Goal: Use online tool/utility: Use online tool/utility

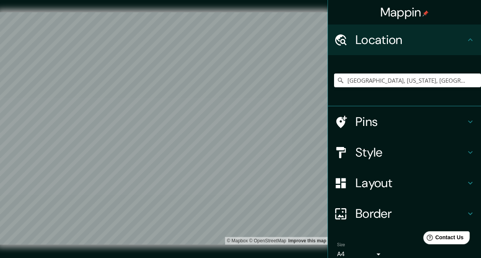
click at [268, 57] on div "Mappin Location [GEOGRAPHIC_DATA], [US_STATE], [GEOGRAPHIC_DATA] Pins Style Lay…" at bounding box center [240, 134] width 481 height 269
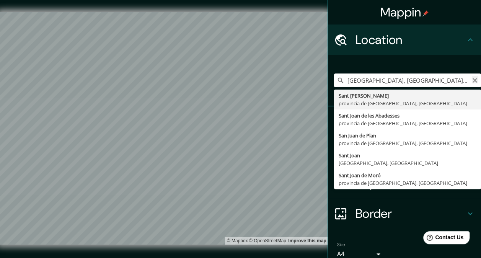
type input "[GEOGRAPHIC_DATA], [GEOGRAPHIC_DATA], [GEOGRAPHIC_DATA]"
click at [472, 80] on icon "Clear" at bounding box center [474, 80] width 5 height 5
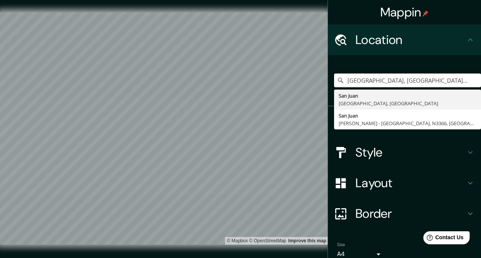
type input "[GEOGRAPHIC_DATA], [GEOGRAPHIC_DATA], [GEOGRAPHIC_DATA]"
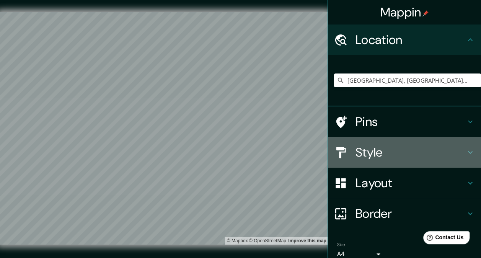
click at [448, 153] on h4 "Style" at bounding box center [410, 152] width 110 height 15
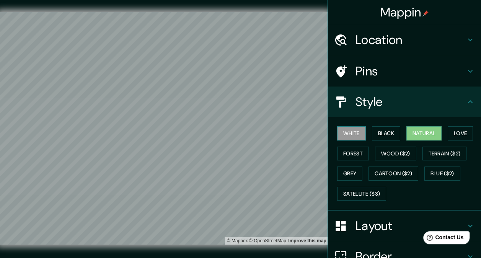
click at [347, 128] on button "White" at bounding box center [351, 133] width 29 height 14
click at [381, 133] on button "Black" at bounding box center [386, 133] width 29 height 14
click at [346, 138] on button "White" at bounding box center [351, 133] width 29 height 14
click at [421, 130] on button "Natural" at bounding box center [423, 133] width 35 height 14
